Goal: Communication & Community: Participate in discussion

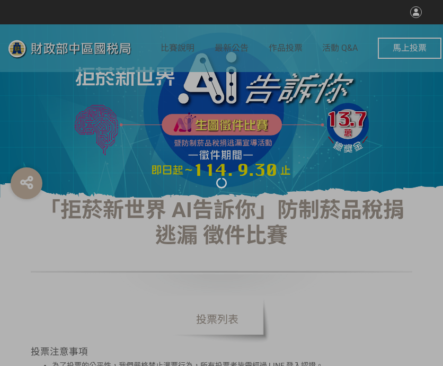
select select "vote"
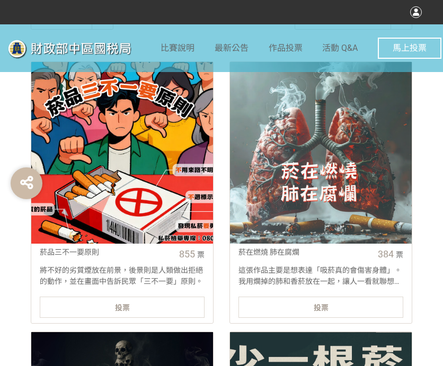
scroll to position [424, 0]
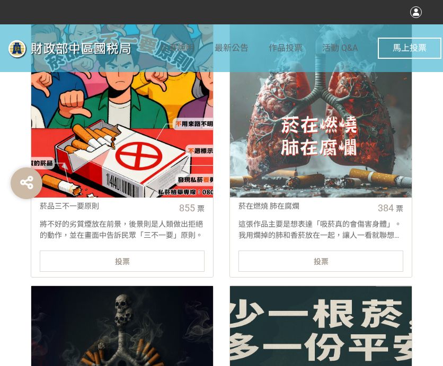
click at [137, 261] on div "投票" at bounding box center [122, 261] width 165 height 21
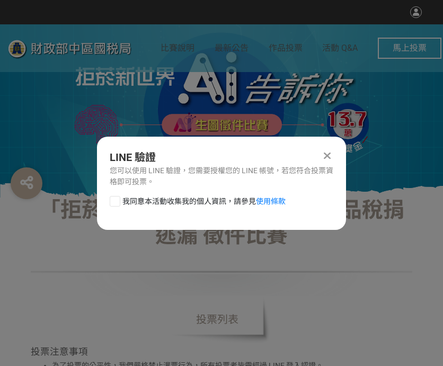
click at [113, 206] on div at bounding box center [115, 201] width 11 height 11
checkbox input "true"
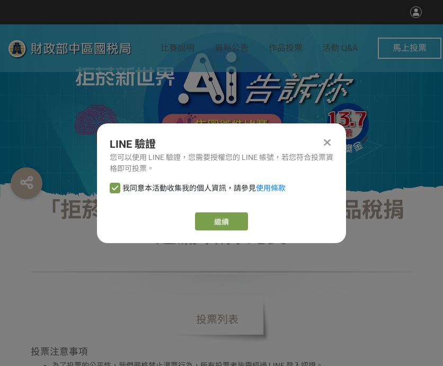
click at [206, 219] on link "繼續" at bounding box center [221, 221] width 53 height 18
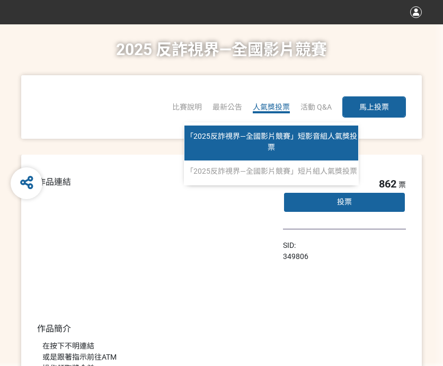
click at [275, 130] on link "「2025反詐視界—全國影片競賽」短影音組人氣獎投票" at bounding box center [271, 143] width 174 height 35
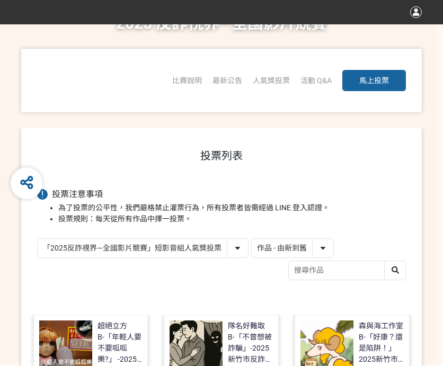
scroll to position [106, 0]
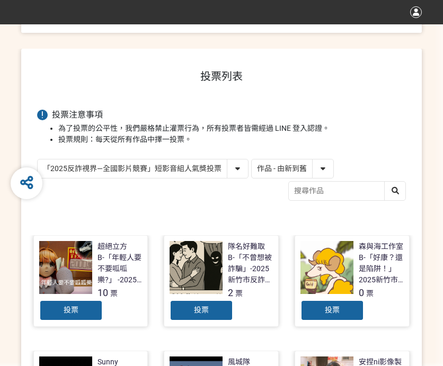
drag, startPoint x: 291, startPoint y: 172, endPoint x: 287, endPoint y: 177, distance: 7.1
click at [291, 173] on select "作品 - 由新到舊 作品 - 由舊到新 票數 - 由多到少 票數 - 由少到多" at bounding box center [293, 168] width 82 height 19
select select "vote"
click at [252, 159] on select "作品 - 由新到舊 作品 - 由舊到新 票數 - 由多到少 票數 - 由少到多" at bounding box center [293, 168] width 82 height 19
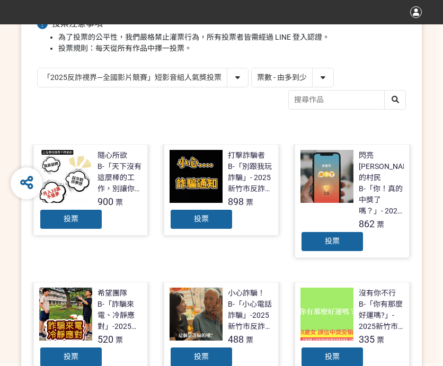
scroll to position [212, 0]
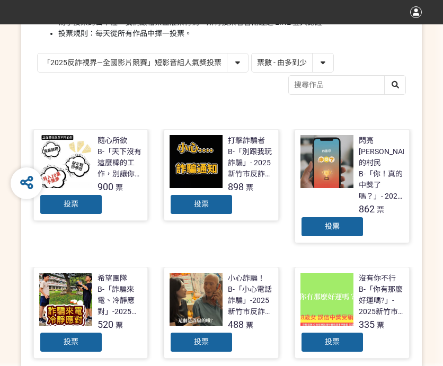
click at [94, 200] on div "投票" at bounding box center [71, 204] width 64 height 21
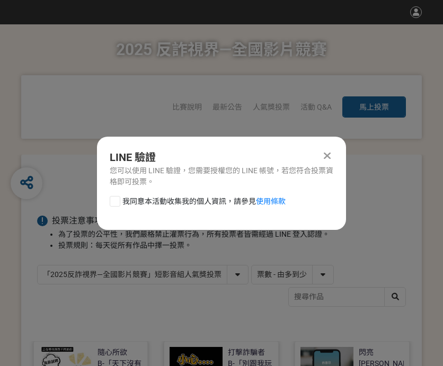
click at [118, 200] on div at bounding box center [115, 201] width 11 height 11
checkbox input "true"
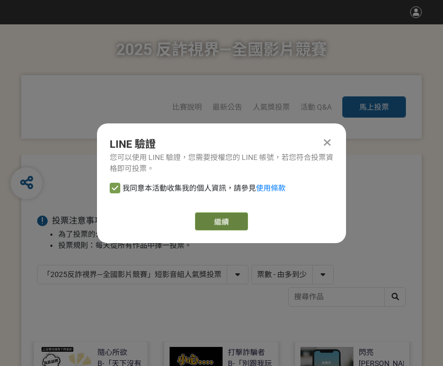
click at [204, 218] on link "繼續" at bounding box center [221, 221] width 53 height 18
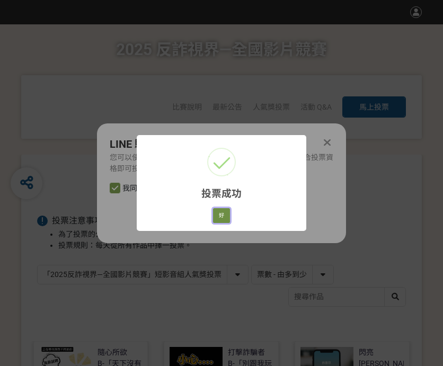
click at [227, 219] on button "好" at bounding box center [221, 215] width 17 height 15
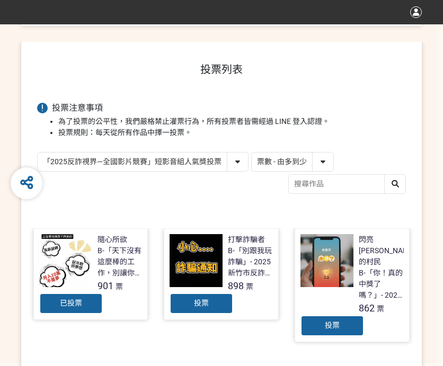
scroll to position [151, 0]
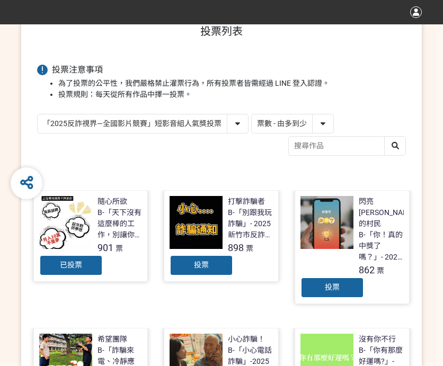
click at [200, 120] on select "「2025反詐視界—全國影片競賽」短影音組人氣獎投票 「2025反詐視界—全國影片競賽」短片組人氣獎投票" at bounding box center [143, 123] width 210 height 19
select select "13146"
click at [38, 114] on select "「2025反詐視界—全國影片競賽」短影音組人氣獎投票 「2025反詐視界—全國影片競賽」短片組人氣獎投票" at bounding box center [143, 123] width 210 height 19
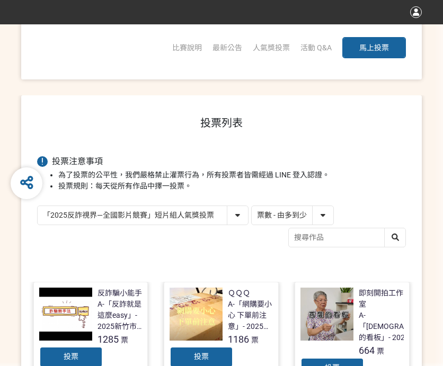
scroll to position [159, 0]
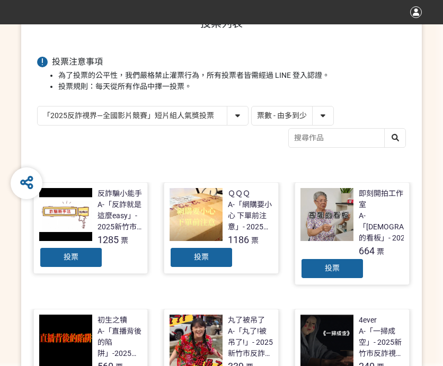
click at [203, 254] on span "投票" at bounding box center [201, 257] width 15 height 8
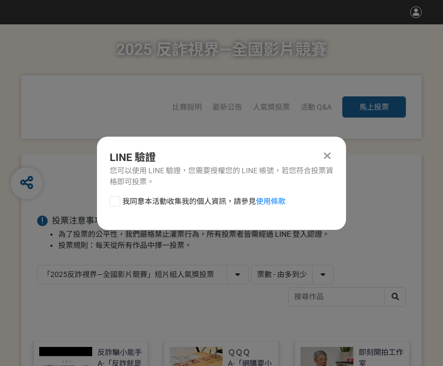
scroll to position [0, 0]
click at [118, 200] on div at bounding box center [115, 201] width 11 height 11
checkbox input "true"
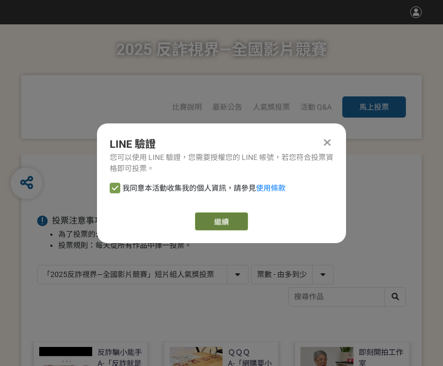
click at [219, 221] on link "繼續" at bounding box center [221, 221] width 53 height 18
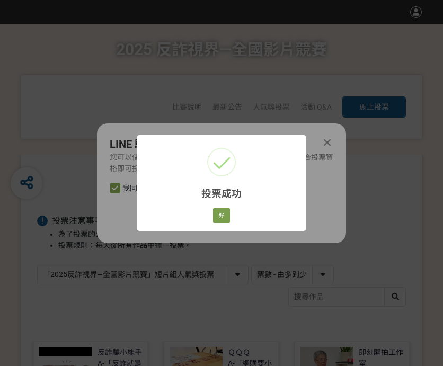
click at [221, 208] on div "好 Cancel" at bounding box center [221, 216] width 20 height 18
click at [218, 218] on button "好" at bounding box center [221, 215] width 17 height 15
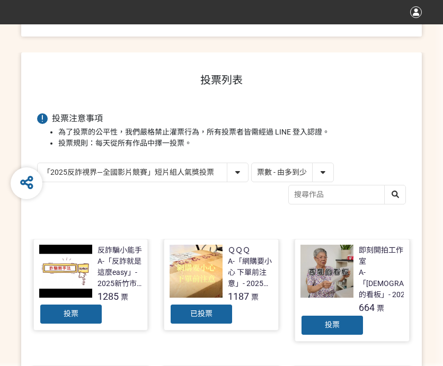
scroll to position [126, 0]
